Goal: Information Seeking & Learning: Learn about a topic

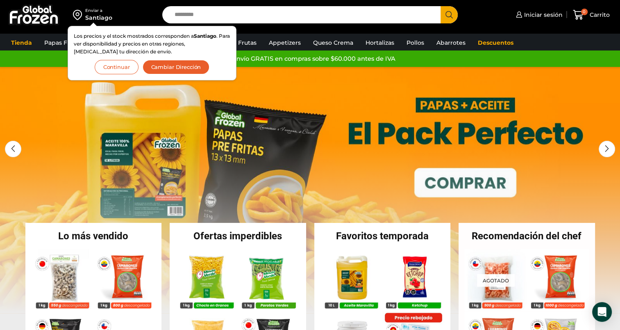
click at [306, 98] on link "1 / 3" at bounding box center [310, 190] width 620 height 246
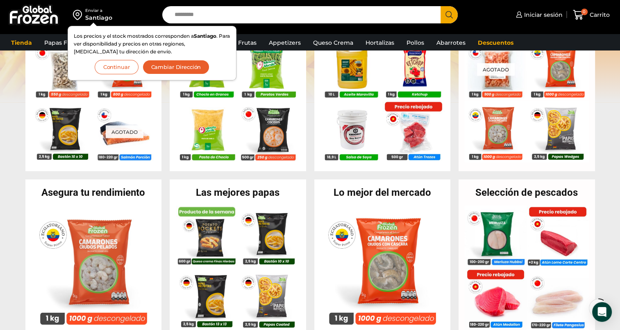
scroll to position [221, 0]
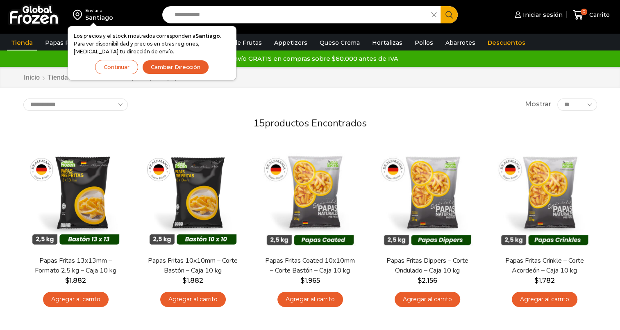
click at [28, 20] on img at bounding box center [33, 14] width 51 height 21
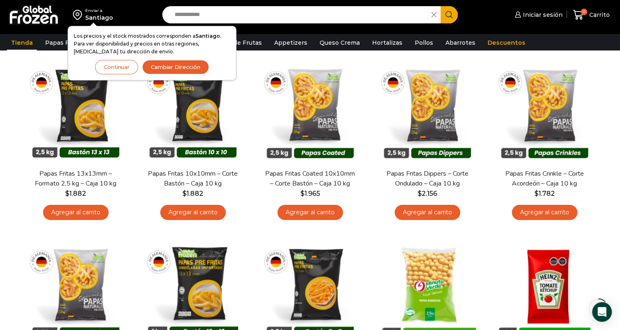
scroll to position [92, 0]
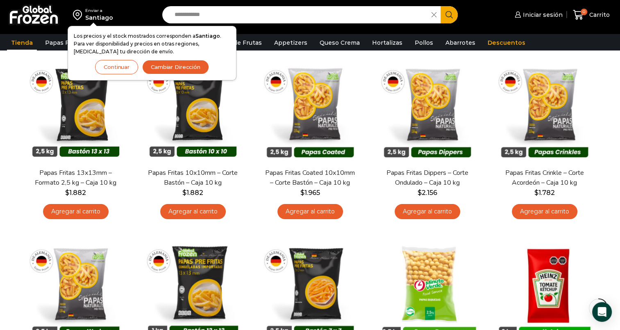
click at [120, 71] on button "Continuar" at bounding box center [116, 67] width 43 height 14
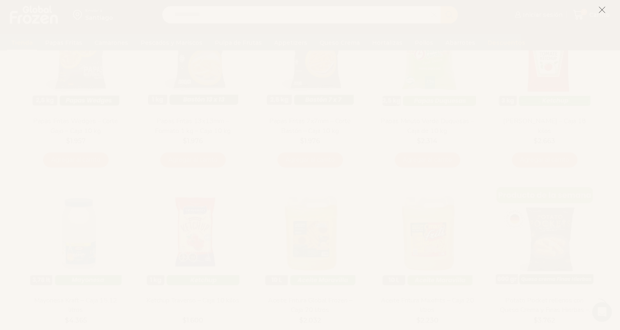
scroll to position [323, 0]
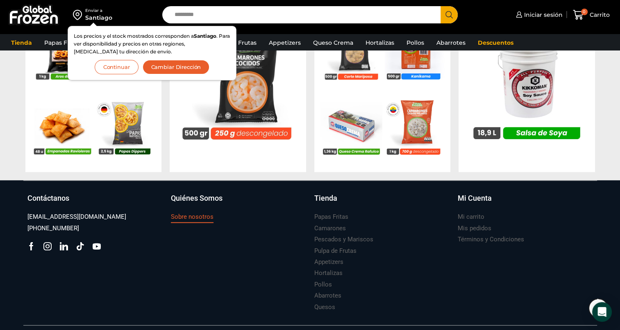
click at [201, 216] on h3 "Sobre nosotros" at bounding box center [192, 216] width 43 height 9
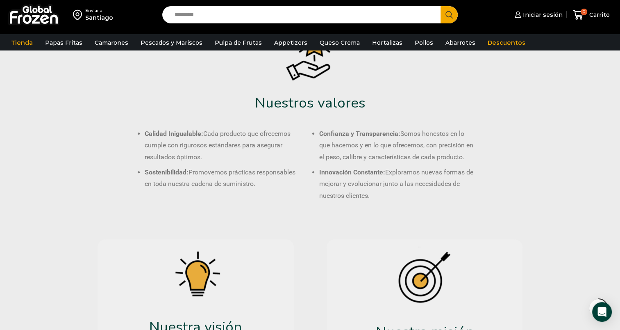
scroll to position [222, 0]
